Goal: Find specific page/section: Find specific page/section

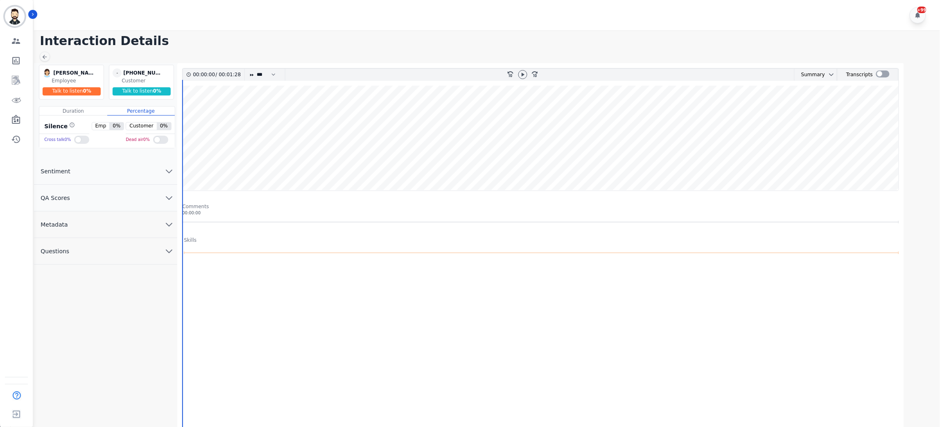
click at [549, 364] on div at bounding box center [542, 352] width 720 height 164
click at [522, 73] on icon at bounding box center [522, 74] width 7 height 7
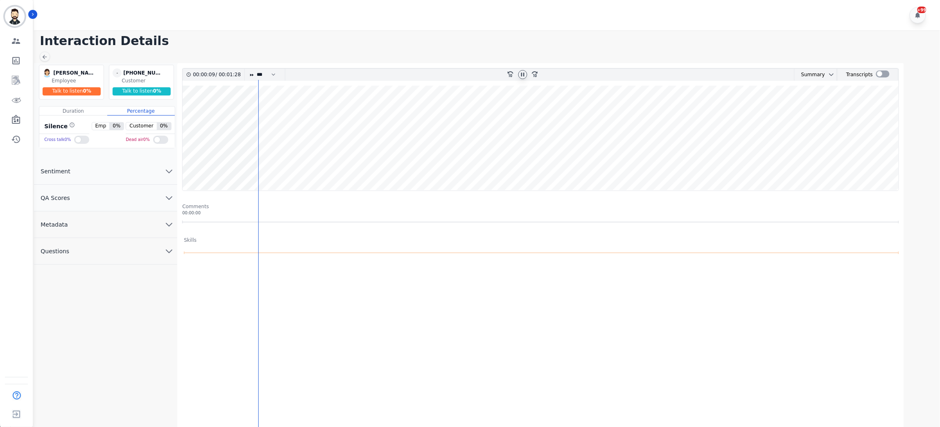
click at [520, 75] on icon at bounding box center [522, 74] width 7 height 7
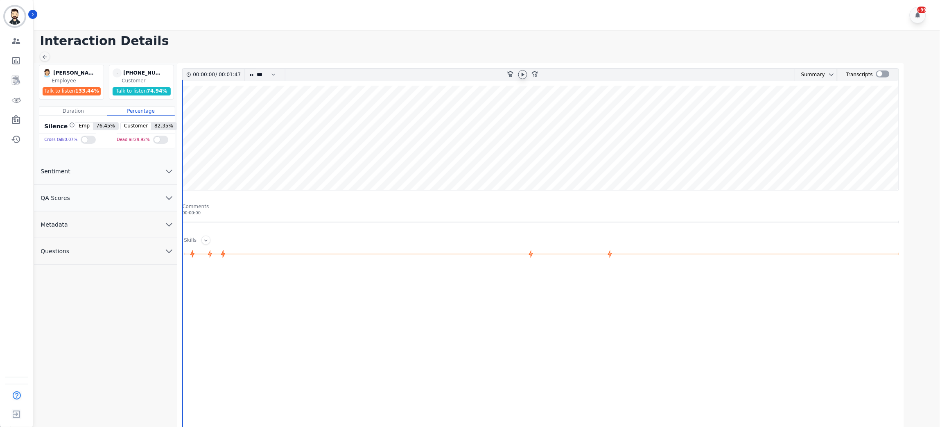
click at [520, 70] on div at bounding box center [522, 74] width 9 height 9
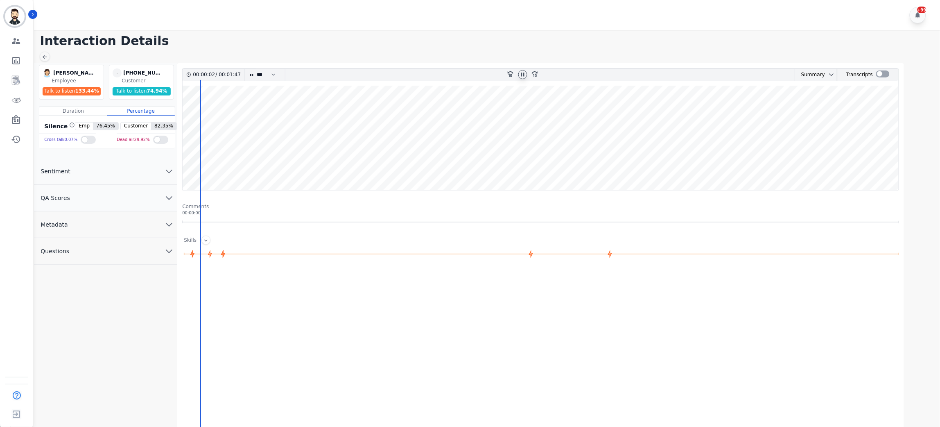
click at [574, 152] on wave at bounding box center [541, 138] width 716 height 105
click at [635, 160] on wave at bounding box center [541, 138] width 716 height 105
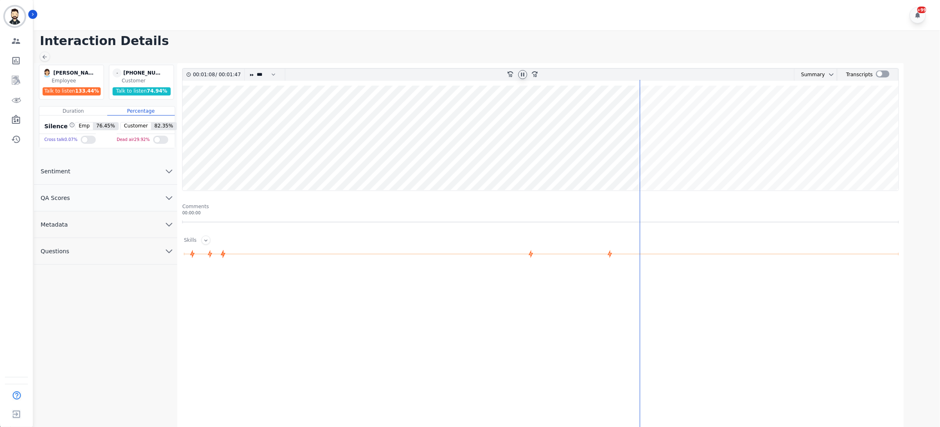
click at [623, 163] on wave at bounding box center [541, 138] width 716 height 105
click at [625, 163] on wave at bounding box center [541, 138] width 716 height 105
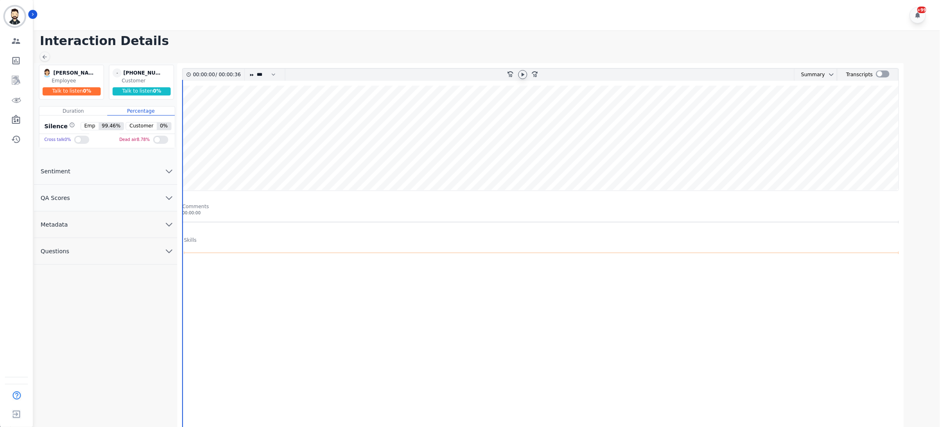
click at [526, 77] on icon at bounding box center [522, 74] width 7 height 7
click at [524, 74] on icon at bounding box center [522, 74] width 7 height 7
